Goal: Check status: Check status

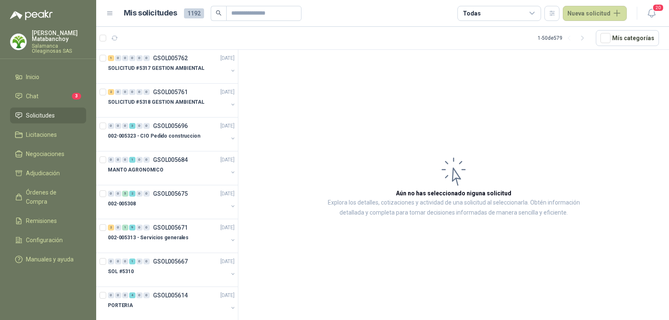
click at [44, 41] on p "[PERSON_NAME]" at bounding box center [59, 36] width 54 height 12
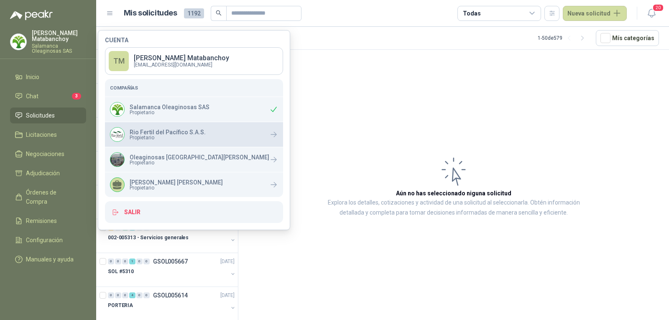
click at [147, 131] on p "Rio Fertil del Pacífico S.A.S." at bounding box center [168, 132] width 76 height 6
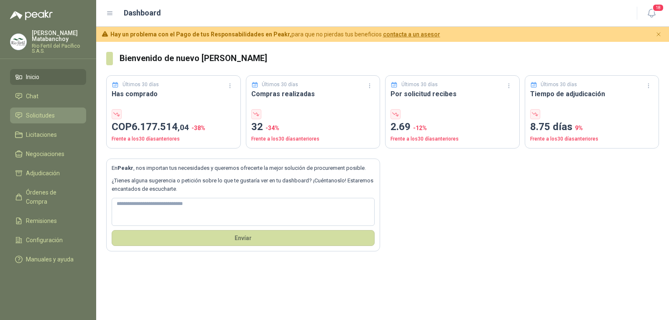
click at [44, 117] on span "Solicitudes" at bounding box center [40, 115] width 29 height 9
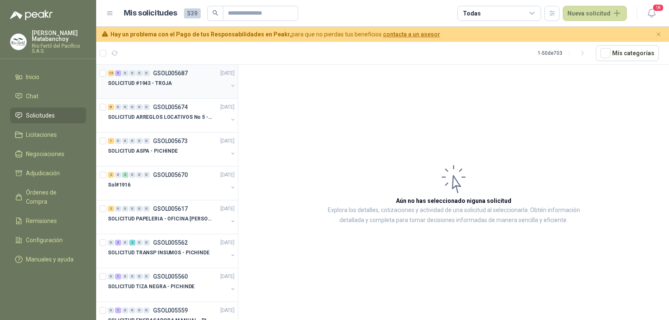
click at [171, 86] on div "SOLICITUD #1943 - TROJA" at bounding box center [168, 83] width 120 height 10
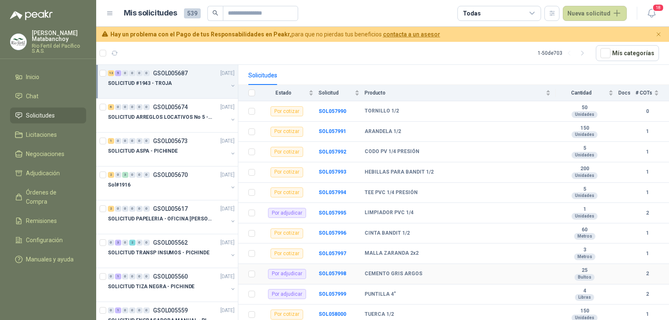
scroll to position [125, 0]
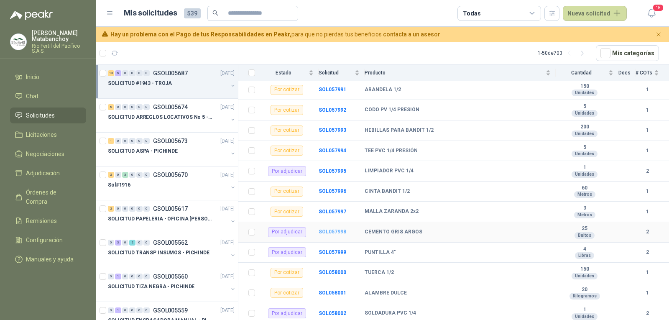
click at [334, 229] on b "SOL057998" at bounding box center [332, 232] width 28 height 6
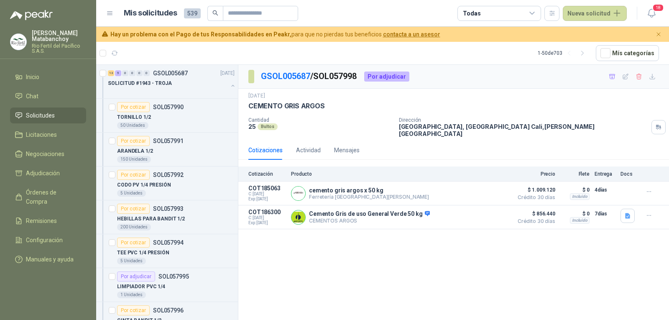
click at [14, 295] on menu "Tatiana Matabanchoy Rio Fertil del Pacífico S.A.S. Inicio Chat Solicitudes Lici…" at bounding box center [48, 160] width 96 height 320
